Goal: Book appointment/travel/reservation

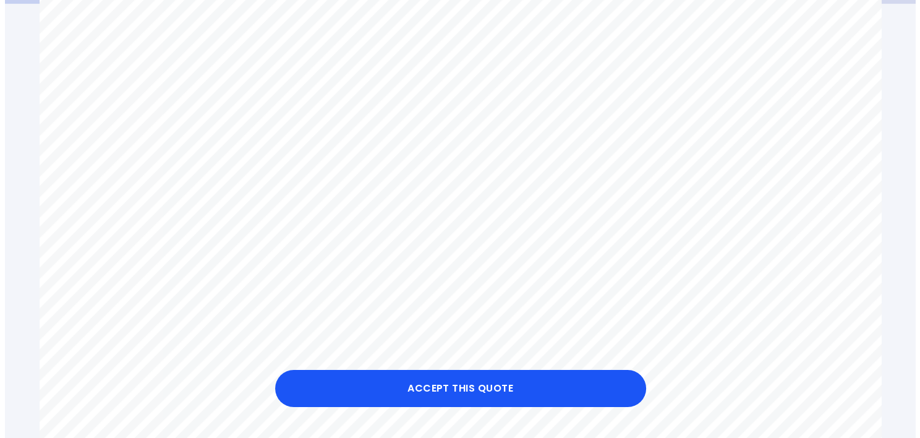
scroll to position [309, 0]
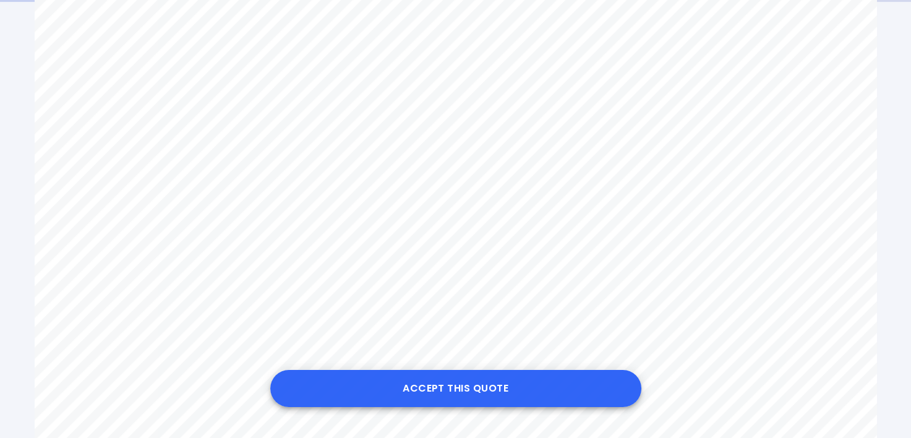
click at [462, 383] on button "Accept this Quote" at bounding box center [455, 388] width 371 height 37
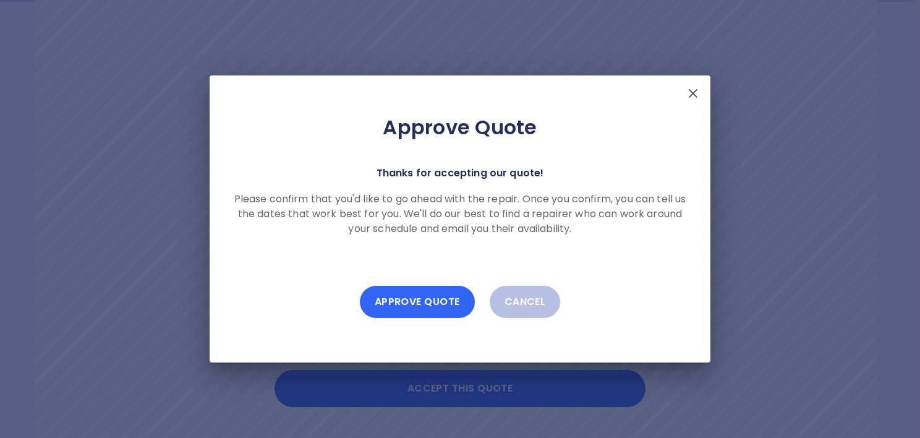
click at [440, 307] on button "Approve Quote" at bounding box center [417, 302] width 115 height 32
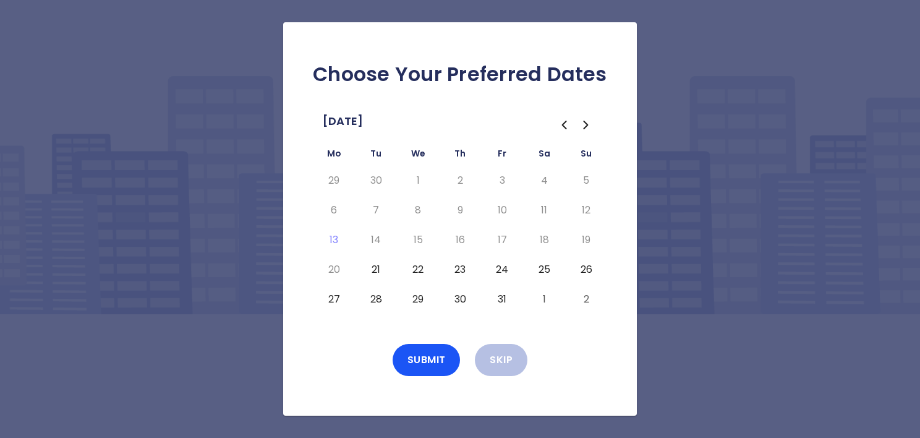
click at [383, 271] on button "21" at bounding box center [376, 270] width 22 height 20
click at [433, 359] on button "Submit" at bounding box center [427, 360] width 68 height 32
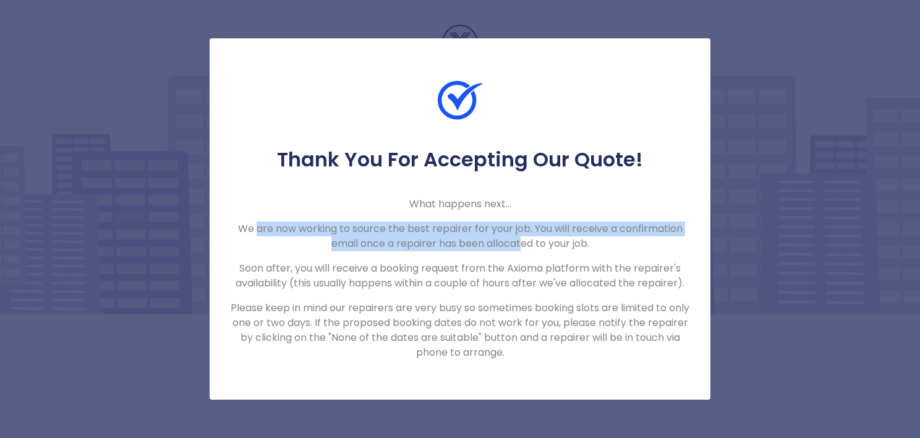
drag, startPoint x: 258, startPoint y: 218, endPoint x: 522, endPoint y: 240, distance: 265.5
click at [522, 240] on div "Thank You For Accepting Our Quote! What happens next... We are now working to s…" at bounding box center [460, 253] width 501 height 213
click at [522, 240] on p "We are now working to source the best repairer for your job. You will receive a…" at bounding box center [459, 236] width 461 height 30
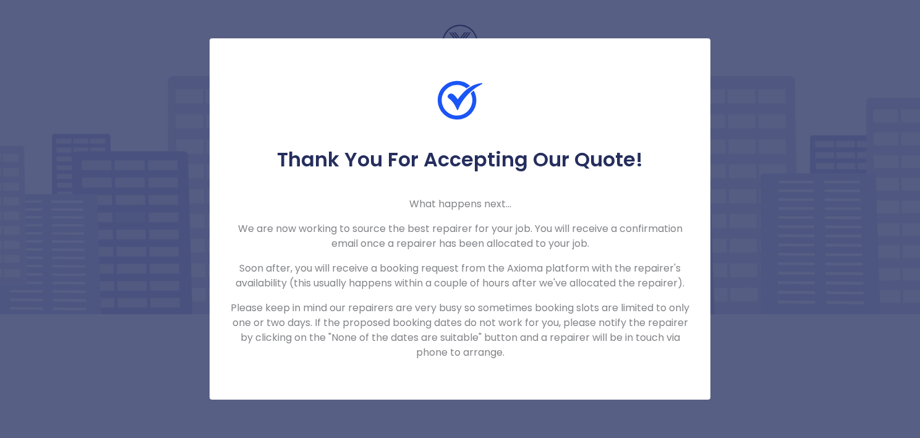
click at [540, 256] on div "Thank You For Accepting Our Quote! What happens next... We are now working to s…" at bounding box center [460, 253] width 501 height 213
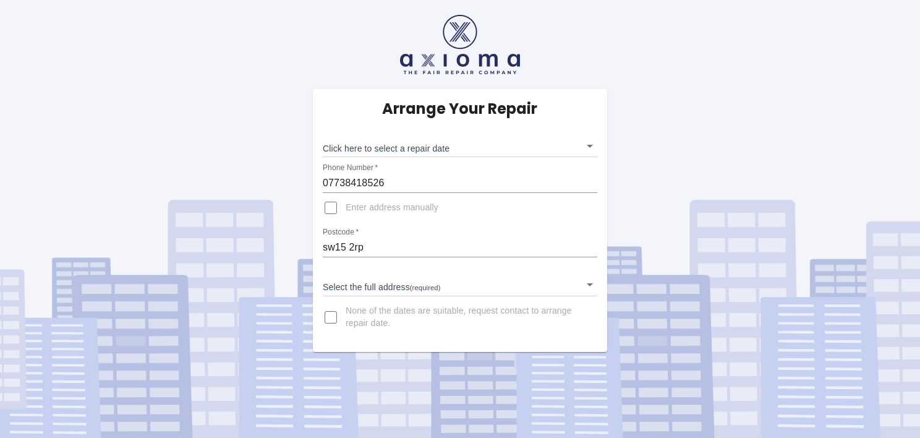
click at [465, 151] on body "Arrange Your Repair Click here to select a repair date ​ Phone Number   * 07738…" at bounding box center [460, 219] width 920 height 438
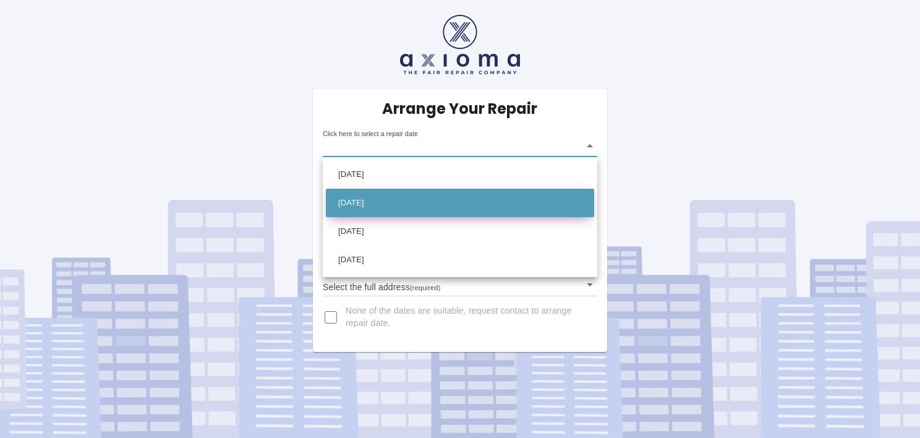
click at [456, 203] on li "Tue Oct 28 2025" at bounding box center [460, 203] width 268 height 28
type input "2025-10-28T00:00:00.000Z"
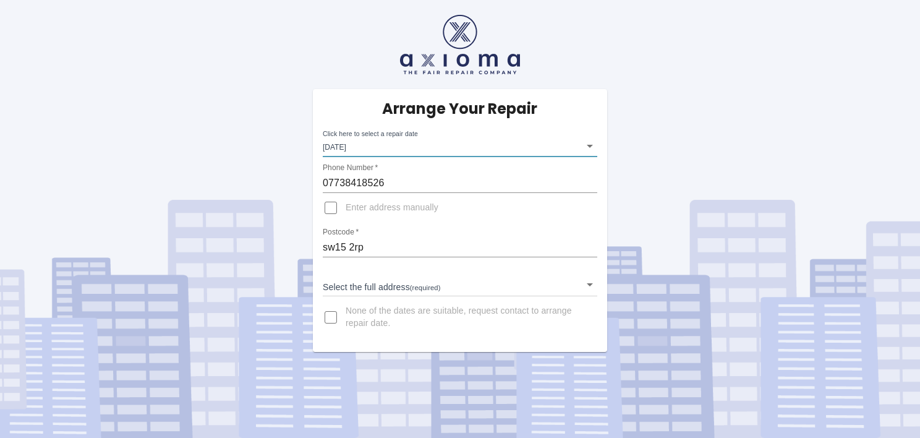
click at [395, 286] on body "Arrange Your Repair Click here to select a repair date Tue Oct 28 2025 2025-10-…" at bounding box center [460, 219] width 920 height 438
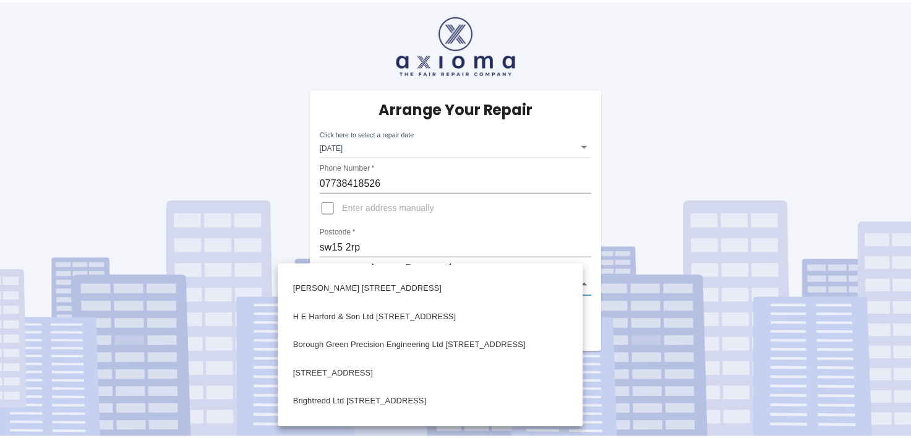
scroll to position [309, 0]
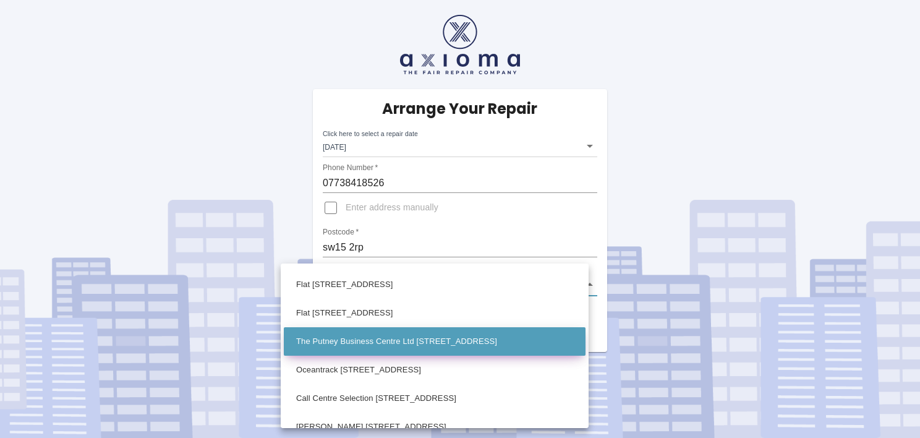
click at [416, 349] on li "The Putney Business Centre Ltd 70 Upper Richmond Road London" at bounding box center [435, 341] width 302 height 28
type input "The Putney Business Centre Ltd 70 Upper Richmond Road London"
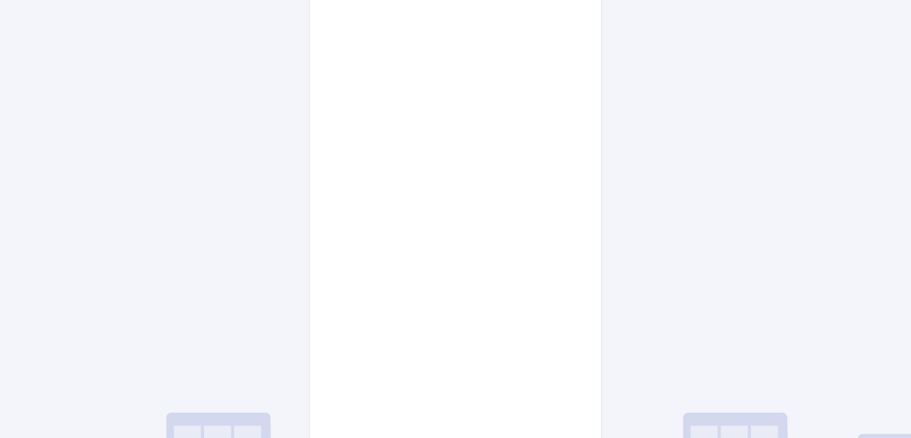
scroll to position [522, 0]
click at [571, 284] on div "Pay £38 Booking Fee" at bounding box center [455, 161] width 291 height 651
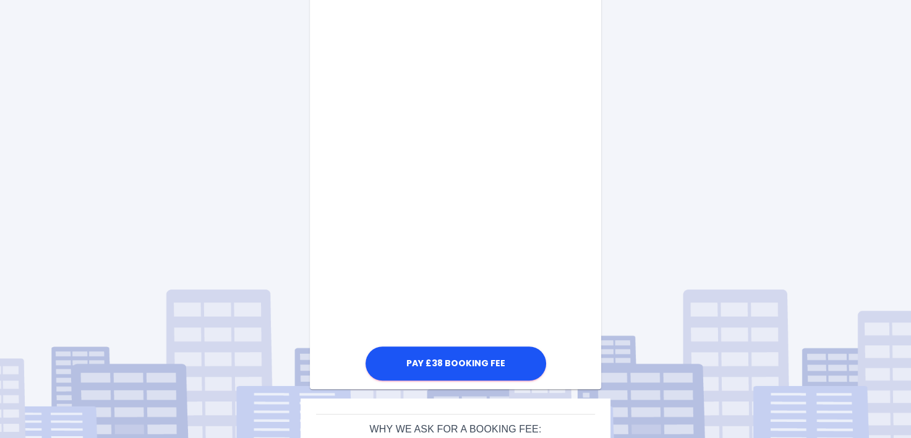
scroll to position [645, 0]
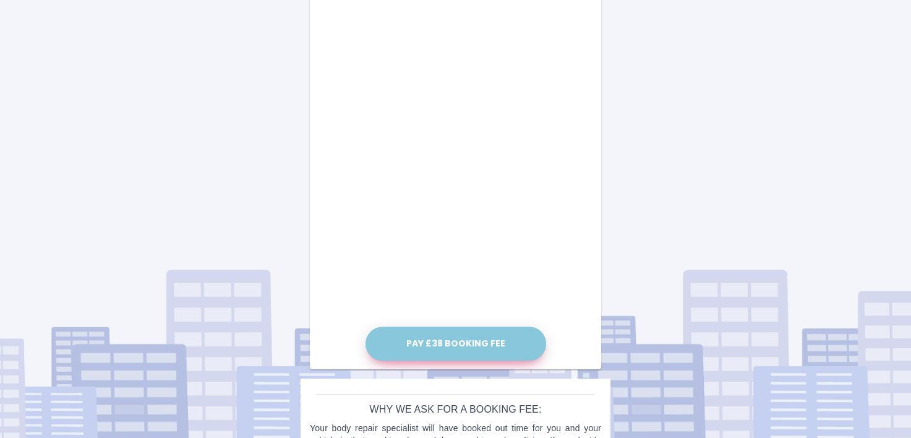
drag, startPoint x: 472, startPoint y: 349, endPoint x: 580, endPoint y: 302, distance: 118.5
click at [580, 302] on div "Pay £38 Booking Fee" at bounding box center [455, 38] width 291 height 651
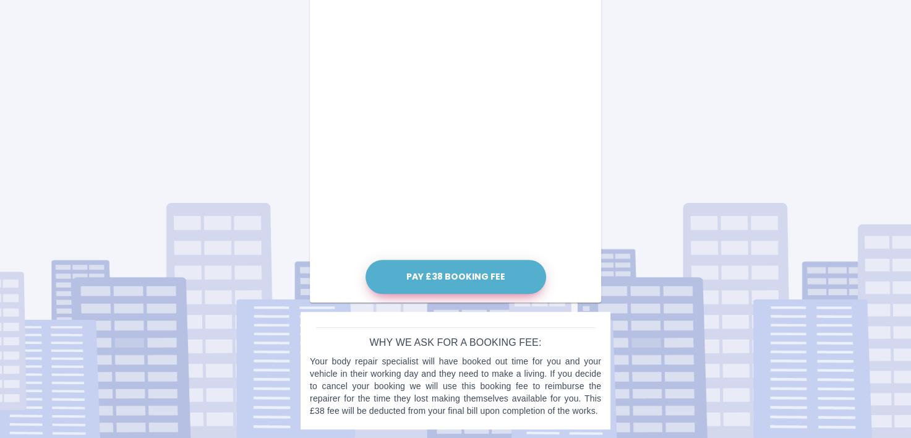
click at [465, 285] on button "Pay £38 Booking Fee" at bounding box center [455, 277] width 181 height 34
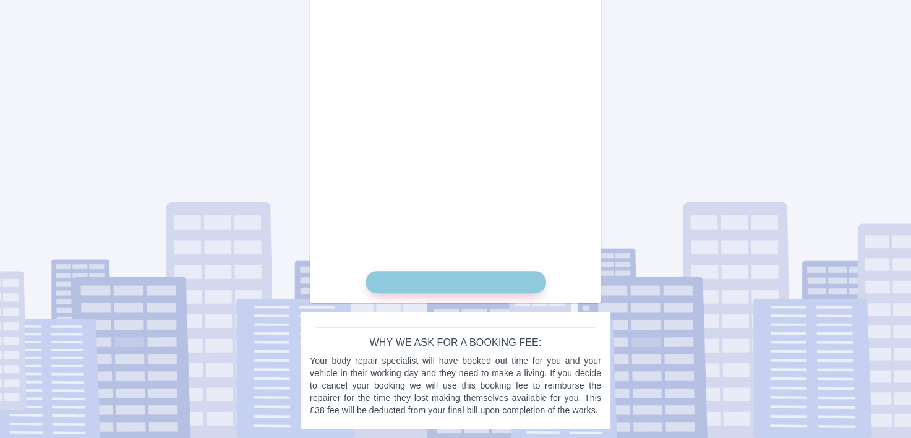
scroll to position [700, 0]
